Goal: Book appointment/travel/reservation

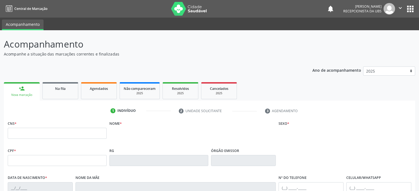
click at [21, 133] on input "text" at bounding box center [57, 133] width 99 height 11
type input "700 1079 9128 9420"
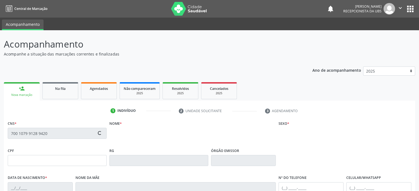
type input "004.540.955-20"
type input "04/10/2023"
type input "Carine Menezes da Cruz"
type input "(74) 99906-9988"
type input "(74) 99977-9887"
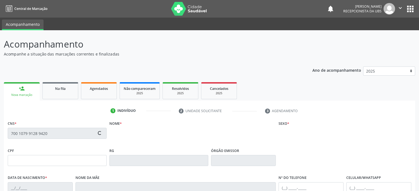
type input "192.063.577-78"
type input "11"
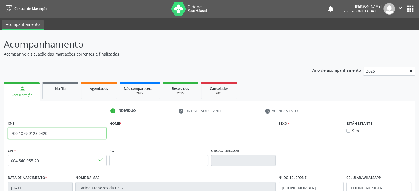
click at [65, 134] on input "700 1079 9128 9420" at bounding box center [57, 133] width 99 height 11
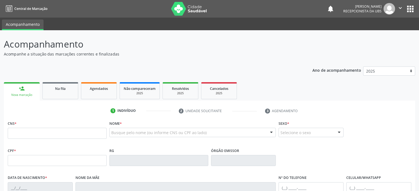
click at [72, 139] on fieldset "CNS *" at bounding box center [57, 131] width 99 height 23
click at [58, 135] on input "text" at bounding box center [57, 133] width 99 height 11
type input "700 1079 9128 9420"
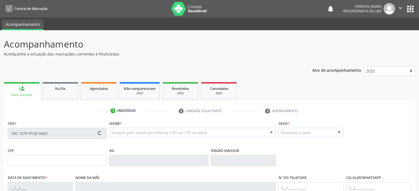
type input "004.540.955-20"
type input "[DATE]"
type input "Carine Menezes da Cruz"
type input "[PHONE_NUMBER]"
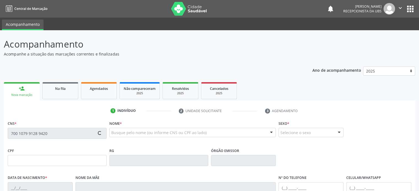
type input "192.063.577-78"
type input "11"
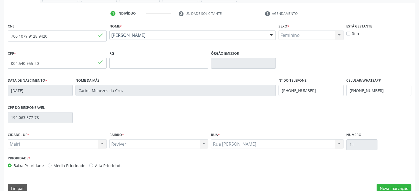
scroll to position [107, 0]
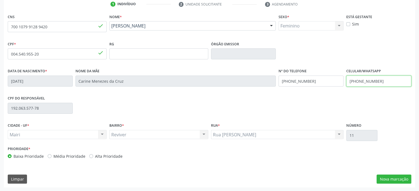
drag, startPoint x: 381, startPoint y: 80, endPoint x: 364, endPoint y: 80, distance: 17.6
click at [364, 80] on input "[PHONE_NUMBER]" at bounding box center [378, 81] width 65 height 11
type input "[PHONE_NUMBER]"
click at [289, 105] on div "CPF do responsável 192.063.577-78" at bounding box center [209, 107] width 406 height 27
click at [397, 180] on button "Nova marcação" at bounding box center [393, 179] width 35 height 9
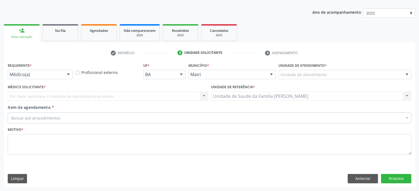
scroll to position [58, 0]
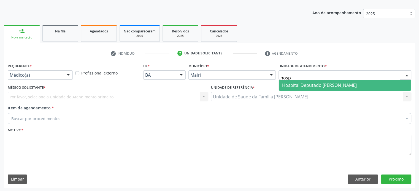
type input "hospi"
click at [320, 89] on span "Hospital Deputado [PERSON_NAME]" at bounding box center [345, 85] width 132 height 11
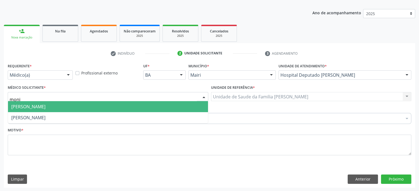
type input "monik"
click at [45, 105] on span "[PERSON_NAME]" at bounding box center [28, 107] width 34 height 6
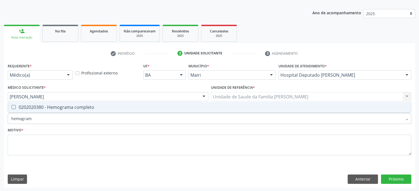
type input "hemograma"
click at [35, 107] on div "0202020380 - Hemograma completo" at bounding box center [209, 107] width 396 height 4
checkbox completo "true"
type input "hemog"
checkbox completo "false"
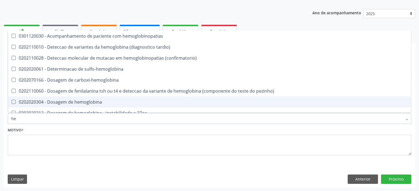
type input "h"
checkbox completo "false"
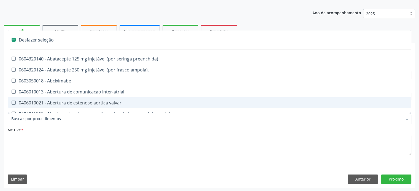
type input "g"
checkbox adolescente\) "true"
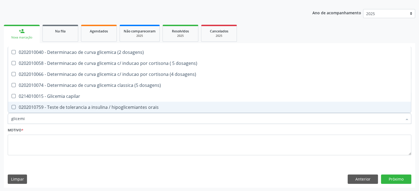
type input "glicemia"
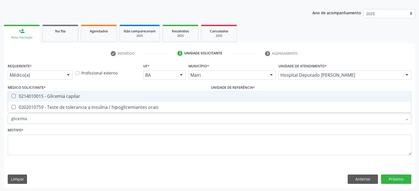
click at [38, 96] on div "0214010015 - Glicemia capilar" at bounding box center [209, 96] width 396 height 4
checkbox capilar "true"
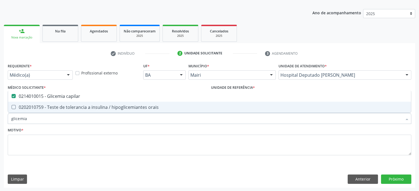
drag, startPoint x: 34, startPoint y: 121, endPoint x: 4, endPoint y: 120, distance: 30.3
click at [4, 120] on div "Requerente * Médico(a) Médico(a) Enfermeiro(a) Paciente Nenhum resultado encont…" at bounding box center [209, 125] width 411 height 126
checkbox capilar "false"
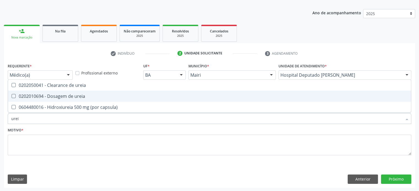
type input "ureia"
click at [33, 97] on div "0202010694 - Dosagem de ureia" at bounding box center [209, 96] width 396 height 4
checkbox ureia "true"
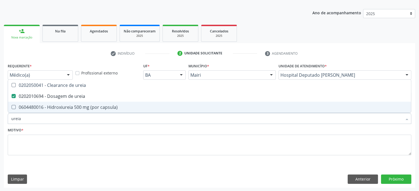
drag, startPoint x: 25, startPoint y: 119, endPoint x: 1, endPoint y: 119, distance: 24.0
click at [1, 119] on div "Acompanhamento Acompanhe a situação das marcações correntes e finalizadas Relat…" at bounding box center [209, 82] width 419 height 219
type input "c"
checkbox ureia "false"
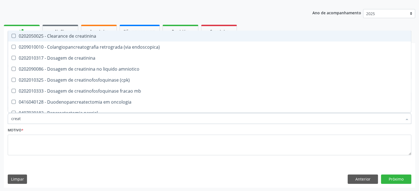
type input "creati"
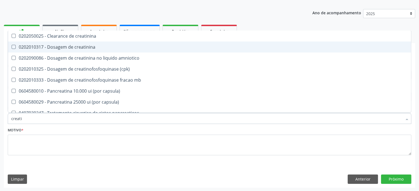
click at [60, 47] on div "0202010317 - Dosagem de creatinina" at bounding box center [209, 47] width 396 height 4
checkbox creatinina "true"
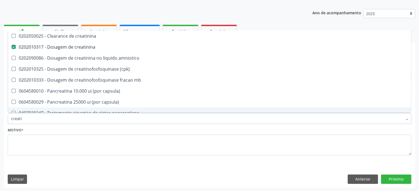
drag, startPoint x: 39, startPoint y: 120, endPoint x: 0, endPoint y: 121, distance: 38.8
click at [0, 121] on div "Acompanhamento Acompanhe a situação das marcações correntes e finalizadas Relat…" at bounding box center [209, 82] width 419 height 219
type input "t"
checkbox creatinina "false"
type input "tg"
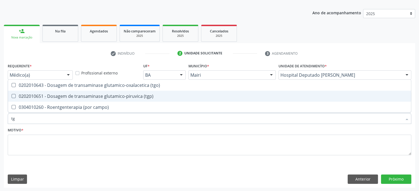
click at [28, 95] on div "0202010651 - Dosagem de transaminase glutamico-piruvica (tgp)" at bounding box center [209, 96] width 396 height 4
checkbox \(tgp\) "true"
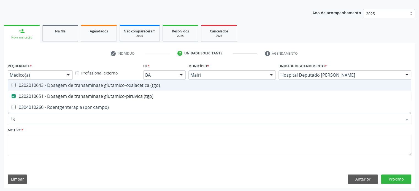
click at [25, 85] on div "0202010643 - Dosagem de transaminase glutamico-oxalacetica (tgo)" at bounding box center [209, 85] width 396 height 4
checkbox \(tgo\) "true"
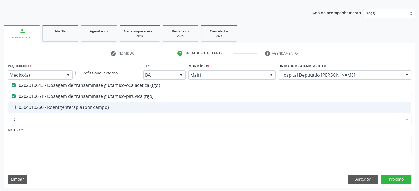
drag, startPoint x: 22, startPoint y: 119, endPoint x: 2, endPoint y: 119, distance: 20.7
click at [2, 119] on div "Acompanhamento Acompanhe a situação das marcações correntes e finalizadas Relat…" at bounding box center [209, 82] width 419 height 219
type input "s"
checkbox \(tgo\) "false"
checkbox \(tgp\) "false"
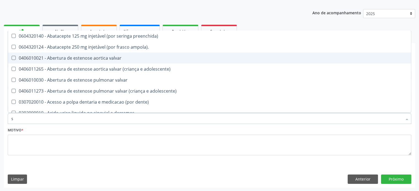
type input "sa"
checkbox extra-oral "true"
checkbox medicalizado "true"
checkbox c\) "true"
checkbox trabalhador "true"
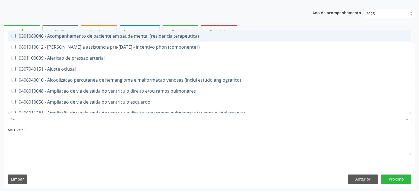
type input "s"
checkbox creatinina "false"
checkbox \(tgo\) "false"
checkbox \(tgp\) "false"
checkbox ureia "false"
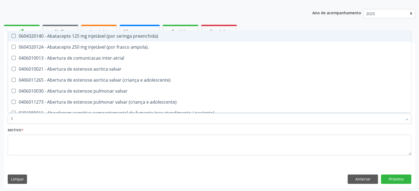
type input "tr"
checkbox medicalizado "true"
checkbox c\) "true"
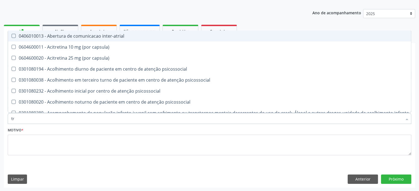
type input "tra"
checkbox ossea\) "true"
checkbox lineares "true"
checkbox \(tgo\) "false"
checkbox \(tgp\) "false"
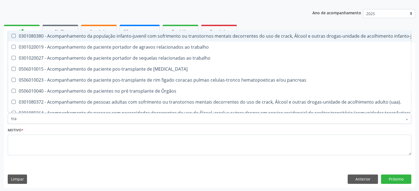
type input "tran"
checkbox uretra "true"
checkbox transplantado "true"
checkbox \(tgo\) "false"
checkbox \(tgp\) "false"
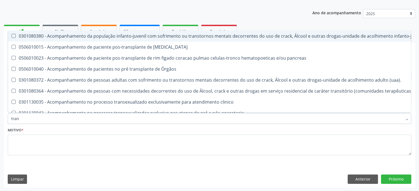
type input "trans"
checkbox transplantado\) "true"
checkbox gt\) "true"
checkbox \(tgo\) "false"
checkbox \(tgp\) "false"
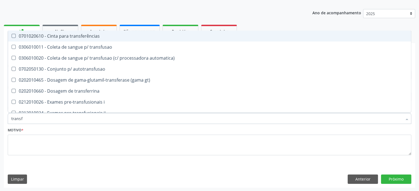
type input "transfe"
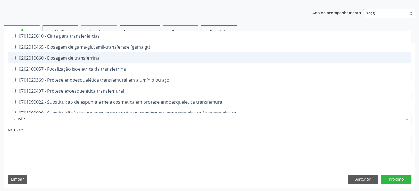
click at [50, 57] on div "0202010660 - Dosagem de transferrina" at bounding box center [209, 58] width 396 height 4
checkbox transferrina "true"
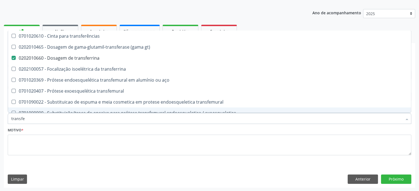
drag, startPoint x: 31, startPoint y: 116, endPoint x: 0, endPoint y: 121, distance: 31.2
click at [0, 121] on div "Acompanhamento Acompanhe a situação das marcações correntes e finalizadas Relat…" at bounding box center [209, 82] width 419 height 219
type input "v"
checkbox transferrina "false"
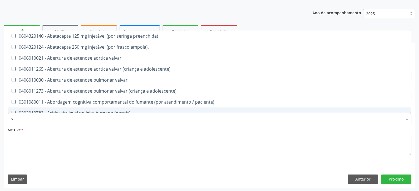
type input "vi"
checkbox cardiovascular "true"
checkbox \(tgp\) "false"
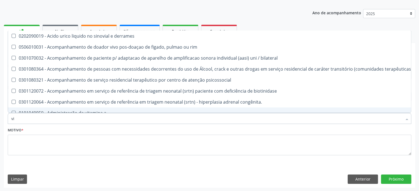
type input "vit"
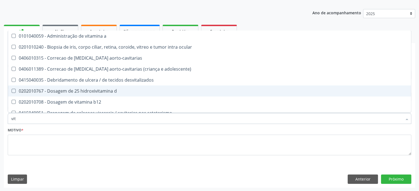
click at [81, 90] on div "0202010767 - Dosagem de 25 hidroxivitamina d" at bounding box center [209, 91] width 396 height 4
checkbox d "true"
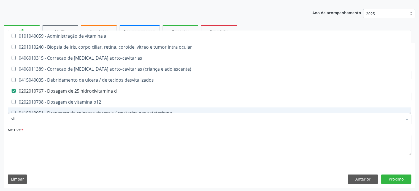
drag, startPoint x: 20, startPoint y: 120, endPoint x: 6, endPoint y: 120, distance: 14.0
click at [6, 120] on div "Item de agendamento * vit Desfazer seleção 0101040059 - Administração de vitami…" at bounding box center [209, 115] width 406 height 21
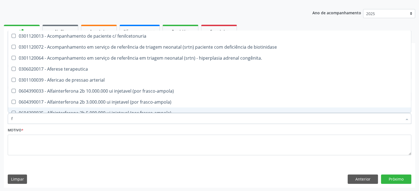
type input "fe"
checkbox frasco-ampola\) "false"
type input "fer"
checkbox charnley "true"
checkbox transferrina "false"
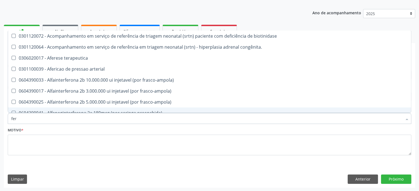
type input "ferr"
checkbox frasco-ampola\) "true"
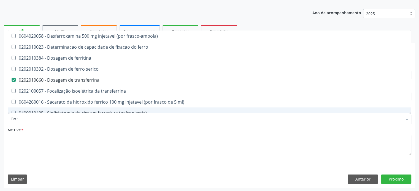
type input "ferri"
checkbox ferro "true"
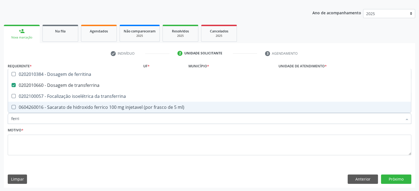
type input "ferrit"
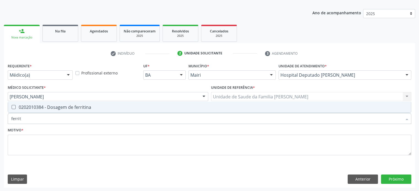
click at [34, 108] on div "0202010384 - Dosagem de ferritina" at bounding box center [209, 107] width 396 height 4
checkbox ferritina "true"
drag, startPoint x: 28, startPoint y: 119, endPoint x: 0, endPoint y: 120, distance: 27.8
click at [0, 120] on div "Acompanhamento Acompanhe a situação das marcações correntes e finalizadas Relat…" at bounding box center [209, 82] width 419 height 219
type input "p"
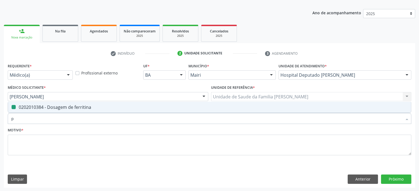
checkbox ferritina "false"
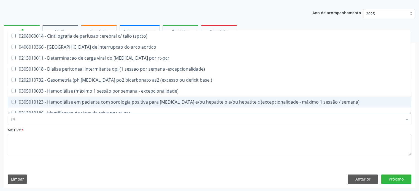
type input "pcr"
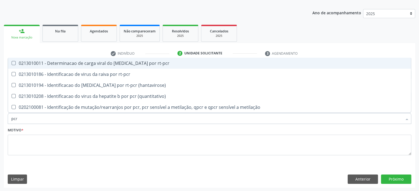
click at [63, 67] on span "0213010011 - Determinacao de carga viral do [MEDICAL_DATA] por rt-pcr" at bounding box center [209, 63] width 403 height 11
checkbox rt-pcr "true"
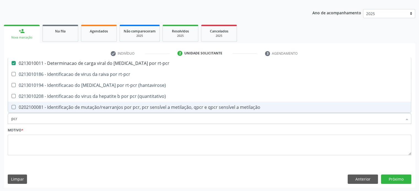
drag, startPoint x: 27, startPoint y: 118, endPoint x: 4, endPoint y: 120, distance: 22.4
click at [4, 120] on div "Requerente * Médico(a) Médico(a) Enfermeiro(a) Paciente Nenhum resultado encont…" at bounding box center [209, 125] width 411 height 126
type input "e"
checkbox rt-pcr "false"
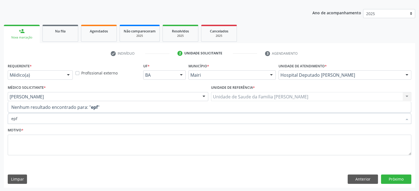
drag, startPoint x: 24, startPoint y: 119, endPoint x: 0, endPoint y: 118, distance: 24.0
click at [0, 118] on div "Acompanhamento Acompanhe a situação das marcações correntes e finalizadas Relat…" at bounding box center [209, 82] width 419 height 219
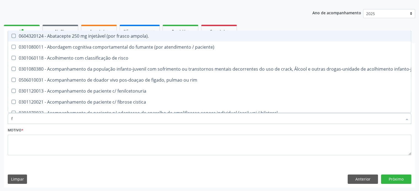
type input "fe"
checkbox b "true"
checkbox link "true"
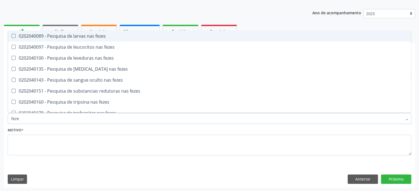
type input "fezes"
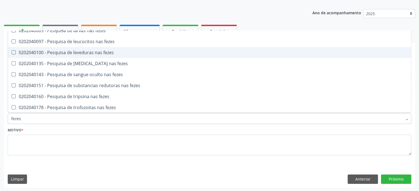
scroll to position [0, 0]
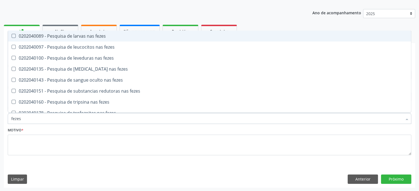
click at [64, 39] on span "0202040089 - Pesquisa de larvas nas fezes" at bounding box center [209, 36] width 403 height 11
checkbox fezes "true"
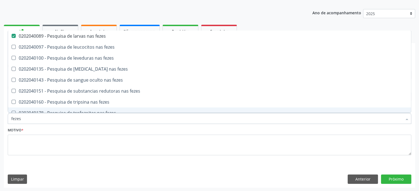
drag, startPoint x: 30, startPoint y: 119, endPoint x: 0, endPoint y: 120, distance: 29.8
click at [0, 120] on div "Acompanhamento Acompanhe a situação das marcações correntes e finalizadas Relat…" at bounding box center [209, 82] width 419 height 219
checkbox fezes "false"
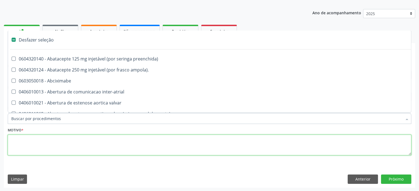
click at [15, 147] on textarea at bounding box center [209, 145] width 403 height 21
checkbox ampola\)\ "true"
checkbox Abciximabe "true"
checkbox inter-atrial "true"
checkbox valvar "true"
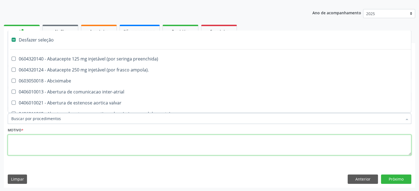
checkbox adolescente\) "true"
checkbox valvar "true"
checkbox adolescente\) "true"
checkbox paciente\) "true"
checkbox dente\) "true"
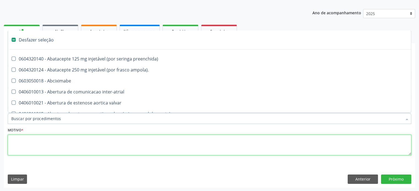
checkbox comprimido\) "true"
checkbox \(dornic\) "true"
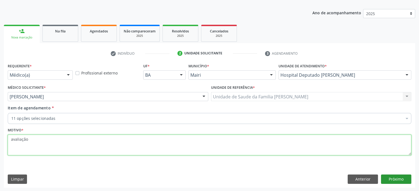
type textarea "avaliação"
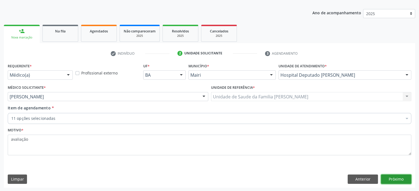
click at [390, 179] on button "Próximo" at bounding box center [396, 179] width 30 height 9
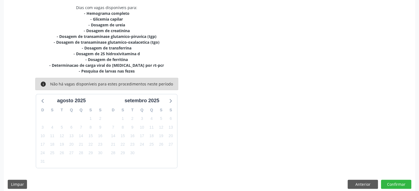
scroll to position [122, 0]
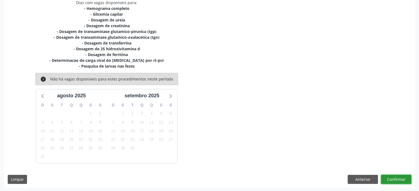
click at [399, 181] on button "Confirmar" at bounding box center [396, 179] width 30 height 9
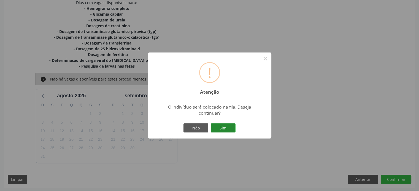
click at [218, 130] on button "Sim" at bounding box center [223, 128] width 25 height 9
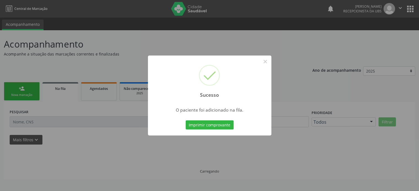
scroll to position [0, 0]
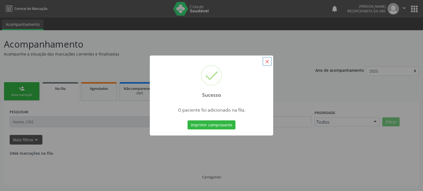
click at [268, 61] on button "×" at bounding box center [266, 61] width 9 height 9
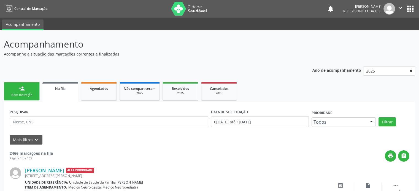
click at [25, 98] on link "person_add Nova marcação" at bounding box center [22, 91] width 36 height 18
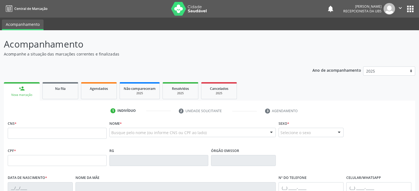
click at [19, 90] on div "person_add" at bounding box center [22, 89] width 6 height 6
click at [18, 137] on input "text" at bounding box center [57, 133] width 99 height 11
type input "702 0073 4191 5987"
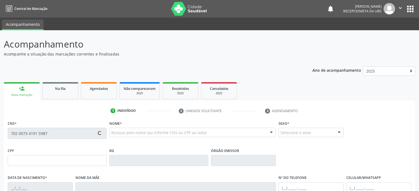
type input "15[DATE]"
type input "[PERSON_NAME]"
type input "[PHONE_NUMBER]"
type input "S/N"
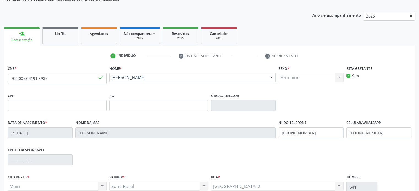
scroll to position [107, 0]
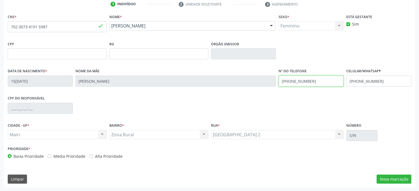
drag, startPoint x: 319, startPoint y: 81, endPoint x: 290, endPoint y: 80, distance: 29.0
click at [290, 80] on input "(75) 98173-8411" at bounding box center [310, 81] width 65 height 11
type input "(75) 9816-5289"
click at [106, 155] on label "Alta Prioridade" at bounding box center [109, 157] width 28 height 6
click at [93, 155] on input "Alta Prioridade" at bounding box center [91, 156] width 4 height 5
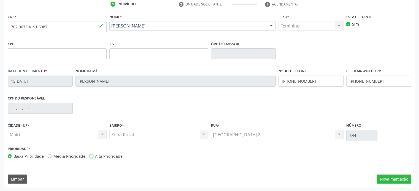
radio input "true"
click at [392, 181] on button "Nova marcação" at bounding box center [393, 179] width 35 height 9
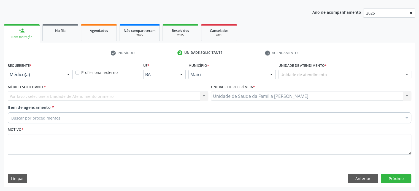
scroll to position [58, 0]
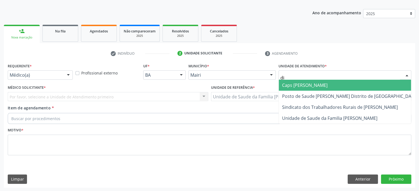
type input "dil"
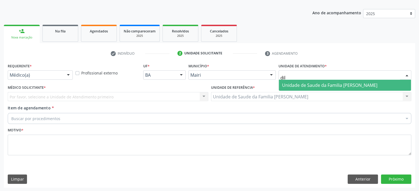
click at [297, 90] on span "Unidade de Saude da Familia [PERSON_NAME]" at bounding box center [345, 85] width 132 height 11
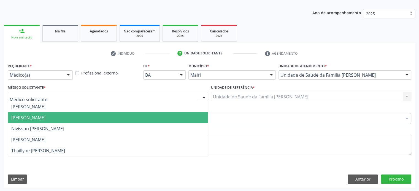
click at [34, 119] on span "Edisbel Valdes Mendez" at bounding box center [28, 118] width 34 height 6
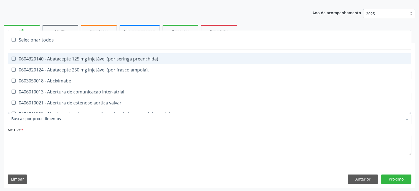
paste input "0205020186"
type input "0205020186"
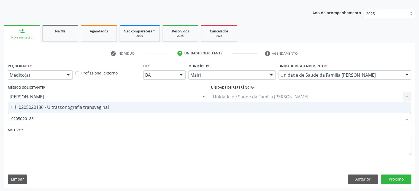
click at [56, 109] on div "0205020186 - Ultrassonografia transvaginal" at bounding box center [209, 107] width 396 height 4
checkbox transvaginal "true"
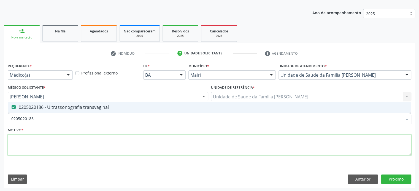
drag, startPoint x: 19, startPoint y: 139, endPoint x: 18, endPoint y: 147, distance: 8.0
click at [18, 147] on textarea at bounding box center [209, 145] width 403 height 21
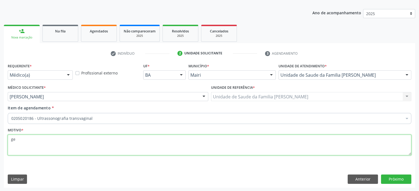
type textarea "g"
type textarea "GESTANTE - DOR PELVICA - URGENTE"
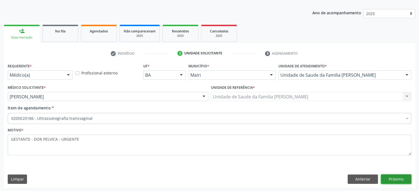
click at [394, 177] on button "Próximo" at bounding box center [396, 179] width 30 height 9
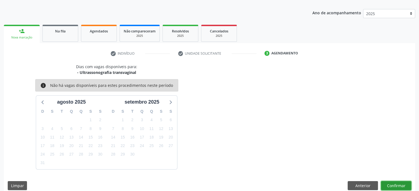
click at [397, 187] on button "Confirmar" at bounding box center [396, 185] width 30 height 9
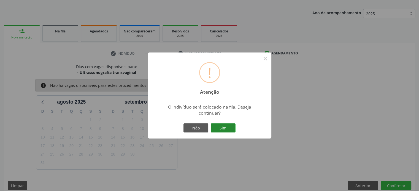
click at [224, 129] on button "Sim" at bounding box center [223, 128] width 25 height 9
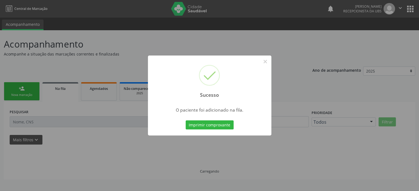
scroll to position [0, 0]
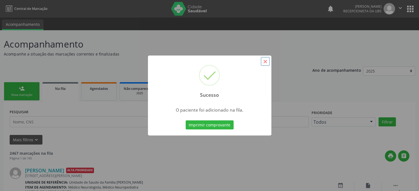
click at [267, 61] on button "×" at bounding box center [265, 61] width 9 height 9
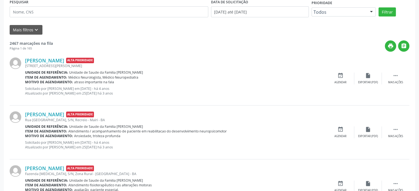
scroll to position [83, 0]
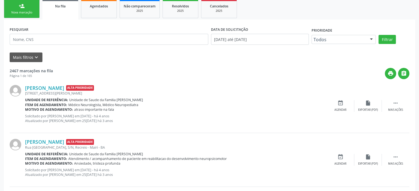
click at [20, 6] on div "person_add" at bounding box center [22, 6] width 6 height 6
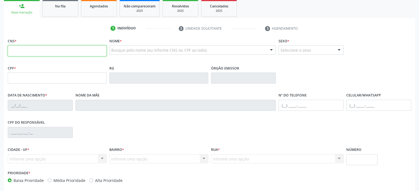
click at [22, 50] on input "text" at bounding box center [57, 50] width 99 height 11
type input "706 4061 5258 0080"
type input "27/02/2009"
type input "Djane Silva Araujo"
type input "(74) 99999-9999"
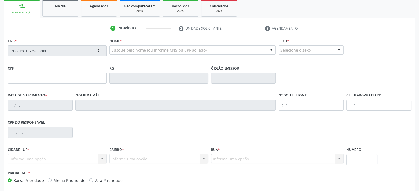
type input "968.271.225-49"
type input "S/N"
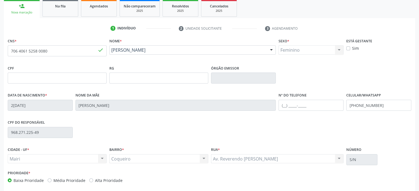
scroll to position [107, 0]
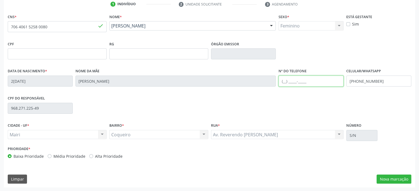
click at [284, 82] on input "text" at bounding box center [310, 81] width 65 height 11
click at [275, 82] on div "Data de nascimento * 27/02/2009 Nome da mãe Djane Silva Araujo Nº do Telefone (…" at bounding box center [209, 80] width 406 height 27
type input "(74) 99807-0172"
drag, startPoint x: 383, startPoint y: 82, endPoint x: 344, endPoint y: 86, distance: 39.9
click at [344, 86] on div "Data de nascimento * 27/02/2009 Nome da mãe Djane Silva Araujo Nº do Telefone (…" at bounding box center [209, 80] width 406 height 27
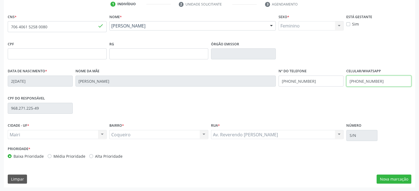
click at [382, 80] on input "(74) 99999-9999" at bounding box center [378, 81] width 65 height 11
drag, startPoint x: 382, startPoint y: 80, endPoint x: 358, endPoint y: 83, distance: 24.6
click at [358, 83] on input "(74) 99999-9999" at bounding box center [378, 81] width 65 height 11
type input "(74) 99912-9957"
click at [66, 154] on label "Média Prioridade" at bounding box center [69, 157] width 32 height 6
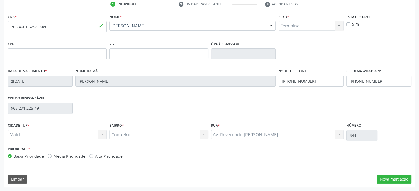
click at [51, 154] on input "Média Prioridade" at bounding box center [50, 156] width 4 height 5
radio input "true"
click at [391, 178] on button "Nova marcação" at bounding box center [393, 179] width 35 height 9
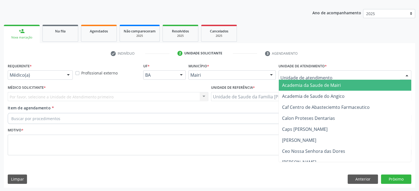
click at [272, 74] on div at bounding box center [271, 75] width 8 height 9
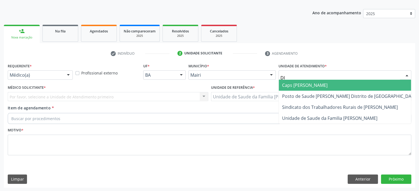
type input "DIL"
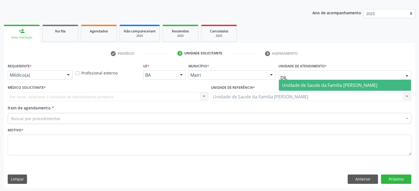
click at [337, 85] on span "Unidade de Saude da Familia [PERSON_NAME]" at bounding box center [329, 85] width 95 height 6
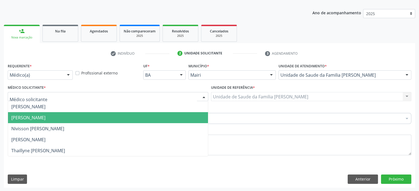
click at [26, 115] on span "Edisbel Valdes Mendez" at bounding box center [28, 118] width 34 height 6
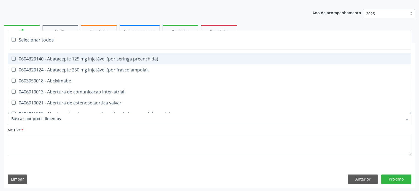
paste input "0205020046"
type input "0205020046"
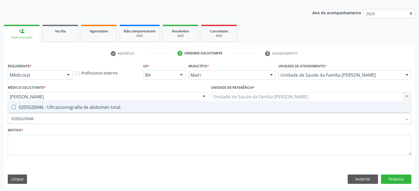
click at [62, 108] on div "0205020046 - Ultrassonografia de abdomen total" at bounding box center [209, 107] width 396 height 4
checkbox total "true"
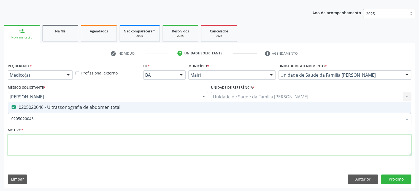
click at [22, 139] on textarea at bounding box center [209, 145] width 403 height 21
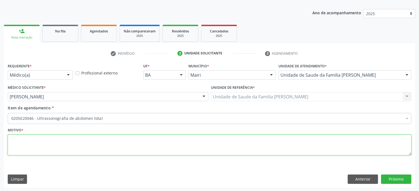
type textarea "P"
type textarea "D"
type textarea "AVALIAÇÃO"
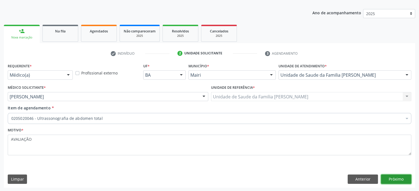
click at [399, 177] on button "Próximo" at bounding box center [396, 179] width 30 height 9
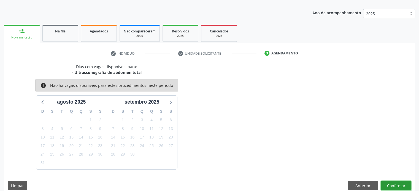
click at [395, 187] on button "Confirmar" at bounding box center [396, 185] width 30 height 9
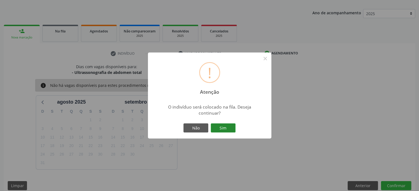
click at [226, 128] on button "Sim" at bounding box center [223, 128] width 25 height 9
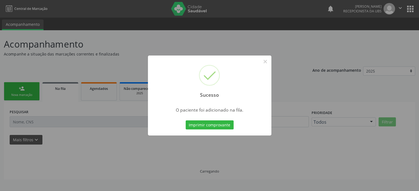
scroll to position [0, 0]
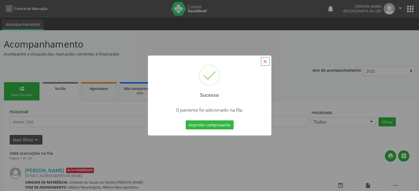
click at [264, 61] on button "×" at bounding box center [265, 61] width 9 height 9
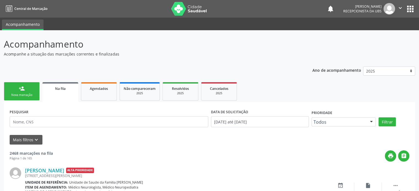
click at [4, 90] on link "person_add Nova marcação" at bounding box center [22, 91] width 36 height 18
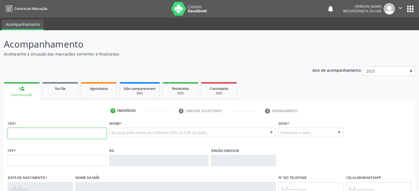
click at [29, 134] on input "text" at bounding box center [57, 133] width 99 height 11
type input "706 4061 5258 0080"
type input "27/02/2009"
type input "Djane Silva Araujo"
type input "(74) 99999-9999"
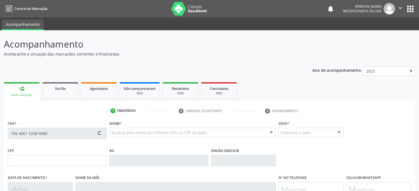
type input "(74) 99912-9957"
type input "968.271.225-49"
type input "S/N"
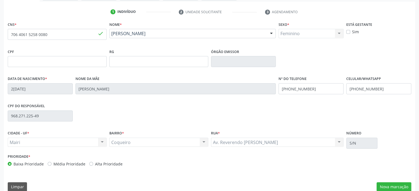
scroll to position [107, 0]
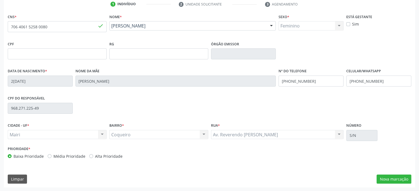
click at [67, 157] on label "Média Prioridade" at bounding box center [69, 157] width 32 height 6
click at [51, 157] on input "Média Prioridade" at bounding box center [50, 156] width 4 height 5
radio input "true"
click at [404, 184] on div "CNS * 706 4061 5258 0080 done Nome * Ludimylla Silva Santos Ludimylla Silva San…" at bounding box center [209, 100] width 411 height 175
click at [402, 179] on button "Nova marcação" at bounding box center [393, 179] width 35 height 9
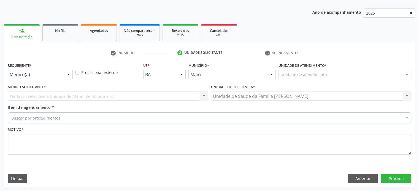
scroll to position [58, 0]
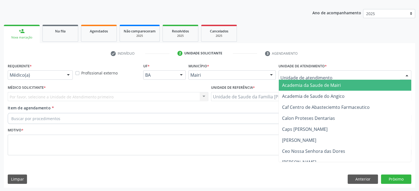
click at [326, 76] on div at bounding box center [344, 75] width 133 height 9
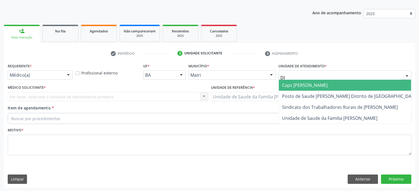
type input "DIL"
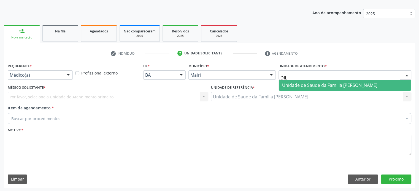
click at [327, 87] on span "Unidade de Saude da Familia [PERSON_NAME]" at bounding box center [329, 85] width 95 height 6
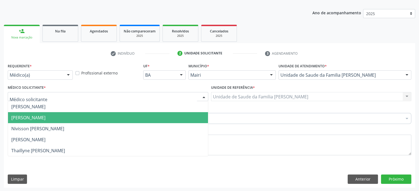
click at [23, 118] on span "Edisbel Valdes Mendez" at bounding box center [28, 118] width 34 height 6
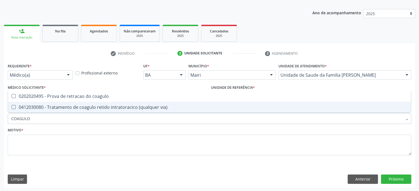
drag, startPoint x: 30, startPoint y: 120, endPoint x: 6, endPoint y: 120, distance: 24.2
click at [6, 120] on div "Requerente * Médico(a) Médico(a) Enfermeiro(a) Paciente Nenhum resultado encont…" at bounding box center [209, 125] width 411 height 126
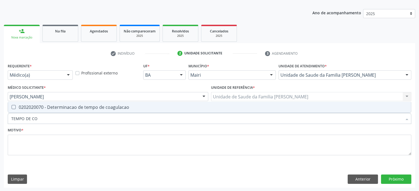
type input "TEMPO DE COA"
click at [54, 105] on div "0202020070 - Determinacao de tempo de coagulacao" at bounding box center [209, 107] width 396 height 4
checkbox coagulacao "true"
drag, startPoint x: 51, startPoint y: 119, endPoint x: 4, endPoint y: 120, distance: 46.8
click at [4, 120] on div "Requerente * Médico(a) Médico(a) Enfermeiro(a) Paciente Nenhum resultado encont…" at bounding box center [209, 125] width 411 height 126
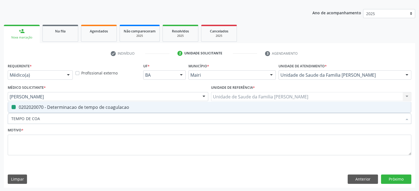
type input "F"
checkbox coagulacao "false"
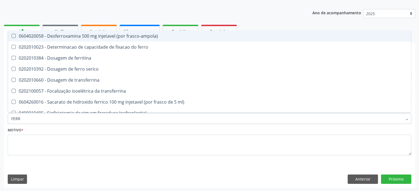
type input "FERRO"
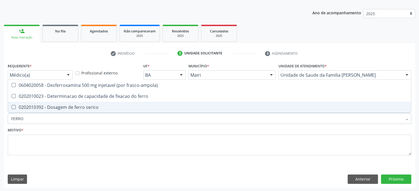
click at [46, 107] on div "0202010392 - Dosagem de ferro serico" at bounding box center [209, 107] width 396 height 4
checkbox serico "true"
drag, startPoint x: 37, startPoint y: 121, endPoint x: 21, endPoint y: 121, distance: 16.5
click at [21, 121] on input "FERRO" at bounding box center [206, 118] width 391 height 11
type input "FERRI"
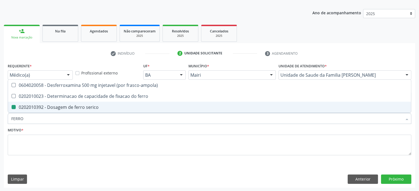
checkbox serico "false"
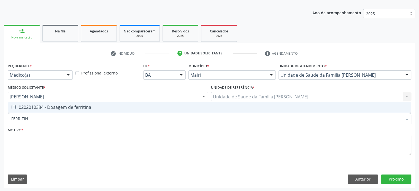
type input "FERRITINA"
click at [29, 105] on div "0202010384 - Dosagem de ferritina" at bounding box center [209, 107] width 396 height 4
checkbox ferritina "true"
drag, startPoint x: 39, startPoint y: 121, endPoint x: 0, endPoint y: 121, distance: 38.6
click at [0, 121] on div "Acompanhamento Acompanhe a situação das marcações correntes e finalizadas Relat…" at bounding box center [209, 82] width 419 height 219
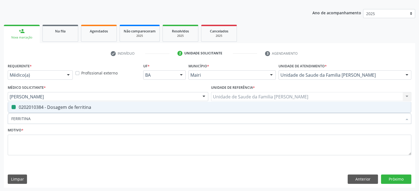
type input "H"
checkbox ferritina "false"
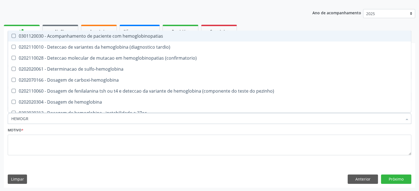
type input "HEMOGRA"
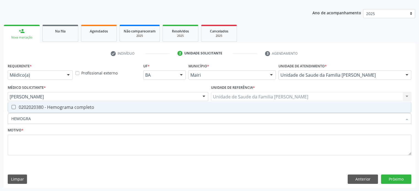
click at [31, 109] on div "0202020380 - Hemograma completo" at bounding box center [209, 107] width 396 height 4
checkbox completo "true"
drag, startPoint x: 34, startPoint y: 117, endPoint x: 0, endPoint y: 117, distance: 33.9
click at [0, 117] on div "Acompanhamento Acompanhe a situação das marcações correntes e finalizadas Relat…" at bounding box center [209, 82] width 419 height 219
type input "U"
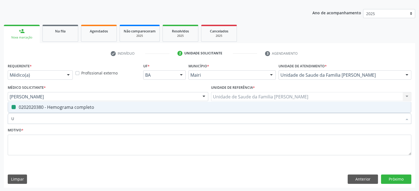
checkbox completo "false"
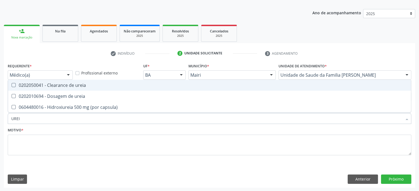
type input "UREIA"
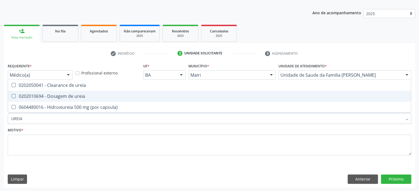
click at [44, 94] on div "0202010694 - Dosagem de ureia" at bounding box center [209, 96] width 396 height 4
checkbox ureia "true"
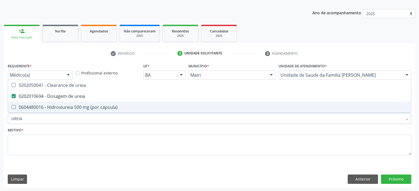
drag, startPoint x: 31, startPoint y: 122, endPoint x: 4, endPoint y: 120, distance: 27.3
click at [4, 120] on div "Requerente * Médico(a) Médico(a) Enfermeiro(a) Paciente Nenhum resultado encont…" at bounding box center [209, 125] width 411 height 126
type input "C"
checkbox ureia "false"
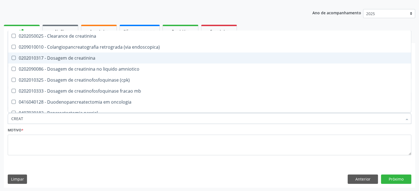
type input "CREATI"
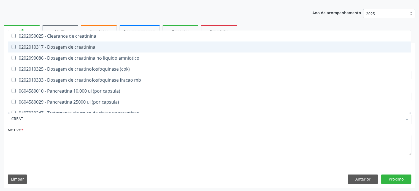
click at [72, 45] on div "0202010317 - Dosagem de creatinina" at bounding box center [209, 47] width 396 height 4
checkbox creatinina "true"
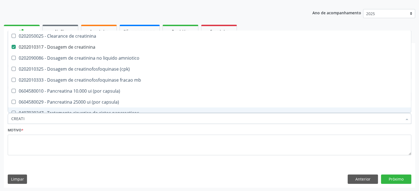
drag, startPoint x: 36, startPoint y: 122, endPoint x: 0, endPoint y: 122, distance: 36.4
click at [0, 122] on div "Acompanhamento Acompanhe a situação das marcações correntes e finalizadas Relat…" at bounding box center [209, 82] width 419 height 219
type input "T"
checkbox creatinina "false"
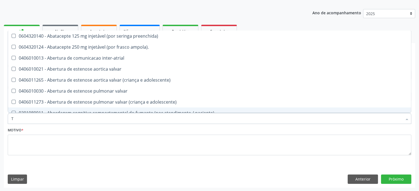
type input "TG"
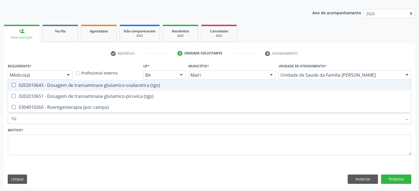
click at [52, 88] on span "0202010643 - Dosagem de transaminase glutamico-oxalacetica (tgo)" at bounding box center [209, 85] width 403 height 11
checkbox \(tgo\) "true"
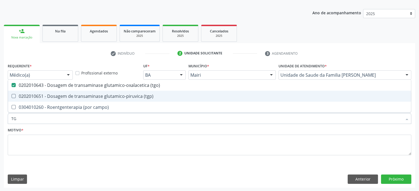
click at [53, 94] on div "0202010651 - Dosagem de transaminase glutamico-piruvica (tgp)" at bounding box center [209, 96] width 396 height 4
checkbox \(tgp\) "true"
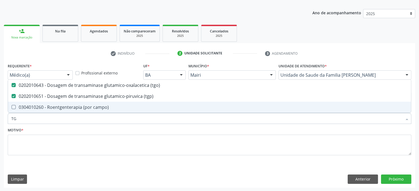
drag, startPoint x: 22, startPoint y: 120, endPoint x: 6, endPoint y: 118, distance: 16.1
click at [6, 118] on div "Requerente * Médico(a) Médico(a) Enfermeiro(a) Paciente Nenhum resultado encont…" at bounding box center [209, 125] width 411 height 126
type input "C"
checkbox \(tgo\) "false"
checkbox \(tgp\) "false"
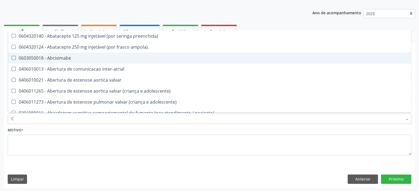
type input "CO"
checkbox ativa "true"
checkbox ml\) "true"
checkbox oncologia "true"
checkbox videolaparoscopica "true"
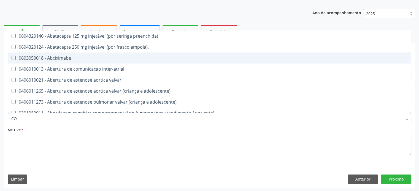
checkbox osseo "true"
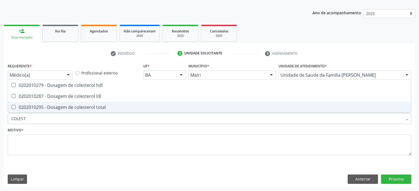
type input "COLESTE"
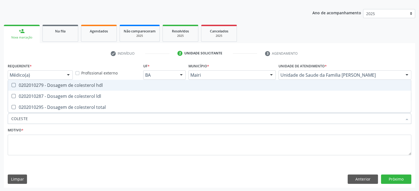
click at [42, 84] on div "0202010279 - Dosagem de colesterol hdl" at bounding box center [209, 85] width 396 height 4
checkbox hdl "true"
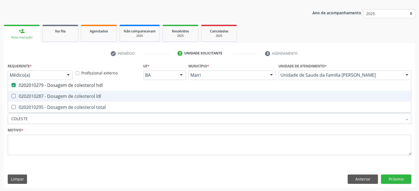
click at [40, 95] on div "0202010287 - Dosagem de colesterol ldl" at bounding box center [209, 96] width 396 height 4
checkbox ldl "true"
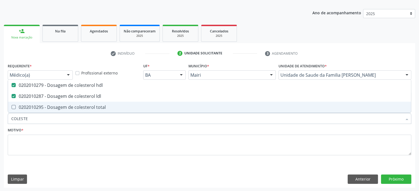
click at [39, 109] on div "0202010295 - Dosagem de colesterol total" at bounding box center [209, 107] width 396 height 4
checkbox total "true"
drag, startPoint x: 37, startPoint y: 119, endPoint x: 2, endPoint y: 119, distance: 35.3
click at [2, 119] on div "Acompanhamento Acompanhe a situação das marcações correntes e finalizadas Relat…" at bounding box center [209, 82] width 419 height 219
type input "G"
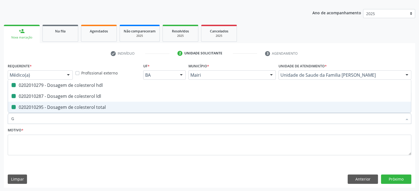
checkbox hdl "false"
checkbox ldl "false"
checkbox total "false"
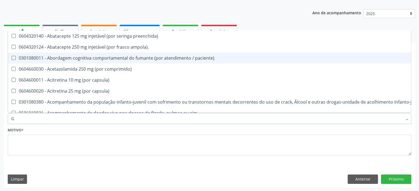
type input "GL"
checkbox bucomaxilofacial "true"
checkbox pé "true"
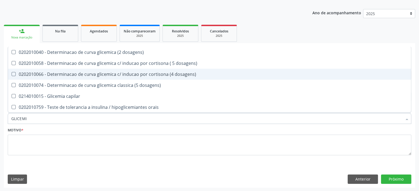
type input "GLICEMIA"
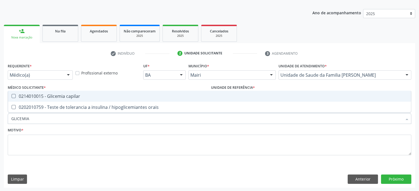
click at [47, 94] on div "0214010015 - Glicemia capilar" at bounding box center [209, 96] width 396 height 4
checkbox capilar "true"
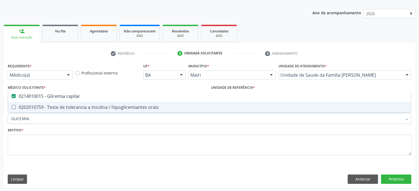
drag, startPoint x: 33, startPoint y: 121, endPoint x: 0, endPoint y: 121, distance: 33.0
click at [0, 121] on div "Acompanhamento Acompanhe a situação das marcações correntes e finalizadas Relat…" at bounding box center [209, 82] width 419 height 219
type input "U"
checkbox capilar "false"
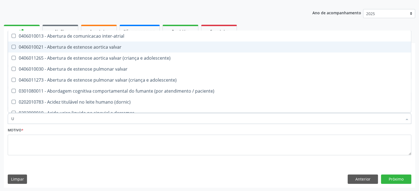
type input "UR"
checkbox nivel "true"
checkbox coagulacao "false"
type input "URI"
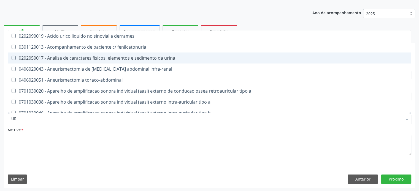
click at [123, 59] on div "0202050017 - Analise de caracteres fisicos, elementos e sedimento da urina" at bounding box center [209, 58] width 396 height 4
checkbox urina "true"
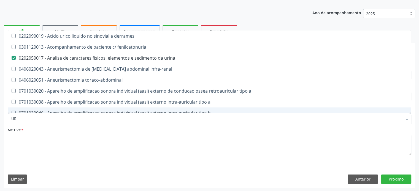
drag, startPoint x: 34, startPoint y: 120, endPoint x: 0, endPoint y: 120, distance: 33.9
click at [0, 120] on div "Acompanhamento Acompanhe a situação das marcações correntes e finalizadas Relat…" at bounding box center [209, 82] width 419 height 219
type input "F"
checkbox urina "false"
checkbox urina "true"
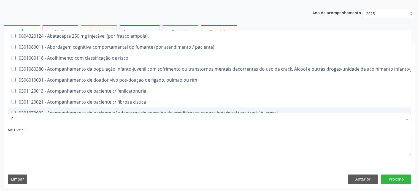
type input "FE"
checkbox urina "false"
checkbox b "true"
checkbox c "true"
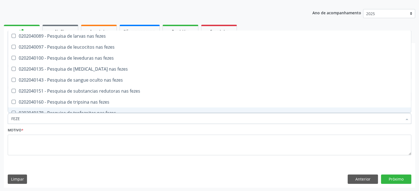
type input "FEZES"
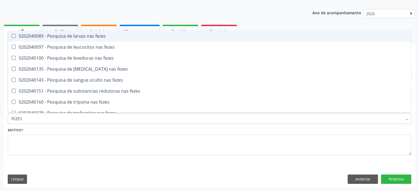
click at [71, 36] on div "0202040089 - Pesquisa de larvas nas fezes" at bounding box center [209, 36] width 396 height 4
checkbox fezes "true"
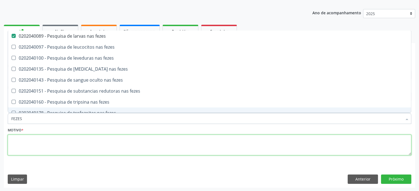
click at [25, 142] on textarea at bounding box center [209, 145] width 403 height 21
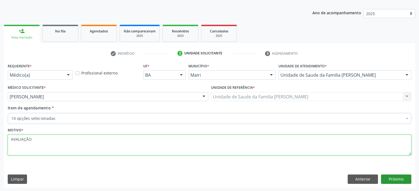
type textarea "AVALIAÇÃO"
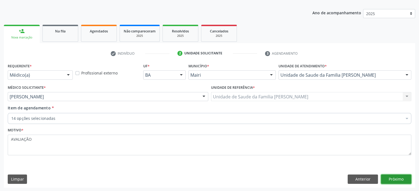
click at [404, 180] on button "Próximo" at bounding box center [396, 179] width 30 height 9
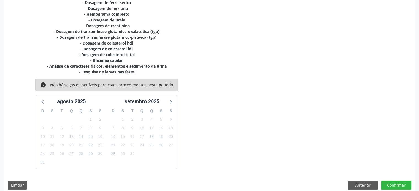
scroll to position [139, 0]
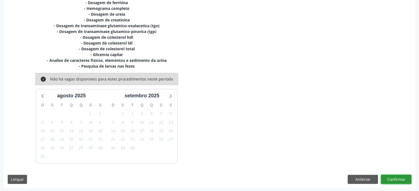
click at [390, 177] on button "Confirmar" at bounding box center [396, 179] width 30 height 9
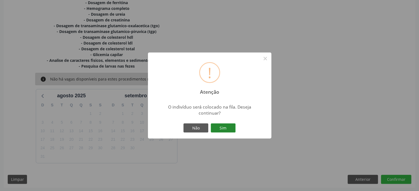
click at [224, 131] on button "Sim" at bounding box center [223, 128] width 25 height 9
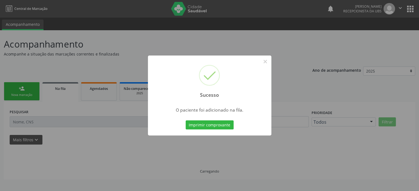
scroll to position [0, 0]
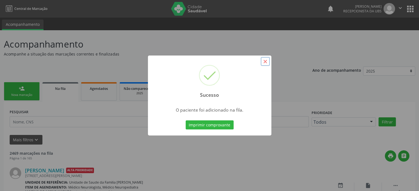
click at [266, 62] on button "×" at bounding box center [265, 61] width 9 height 9
